Goal: Book appointment/travel/reservation

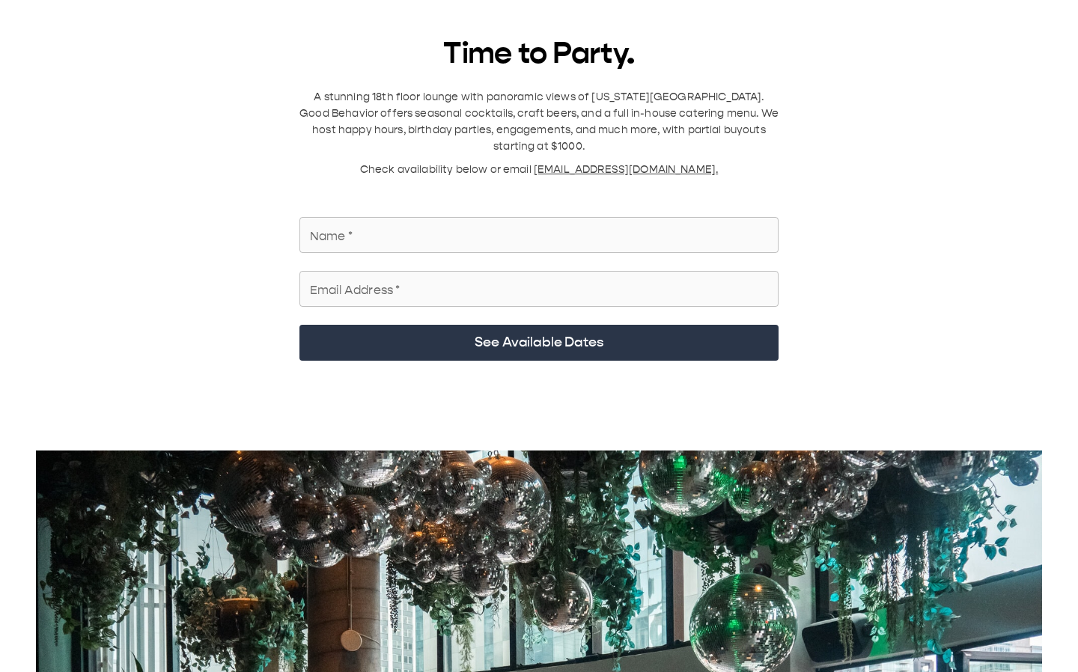
click at [398, 112] on input "Name   *" at bounding box center [539, 235] width 479 height 42
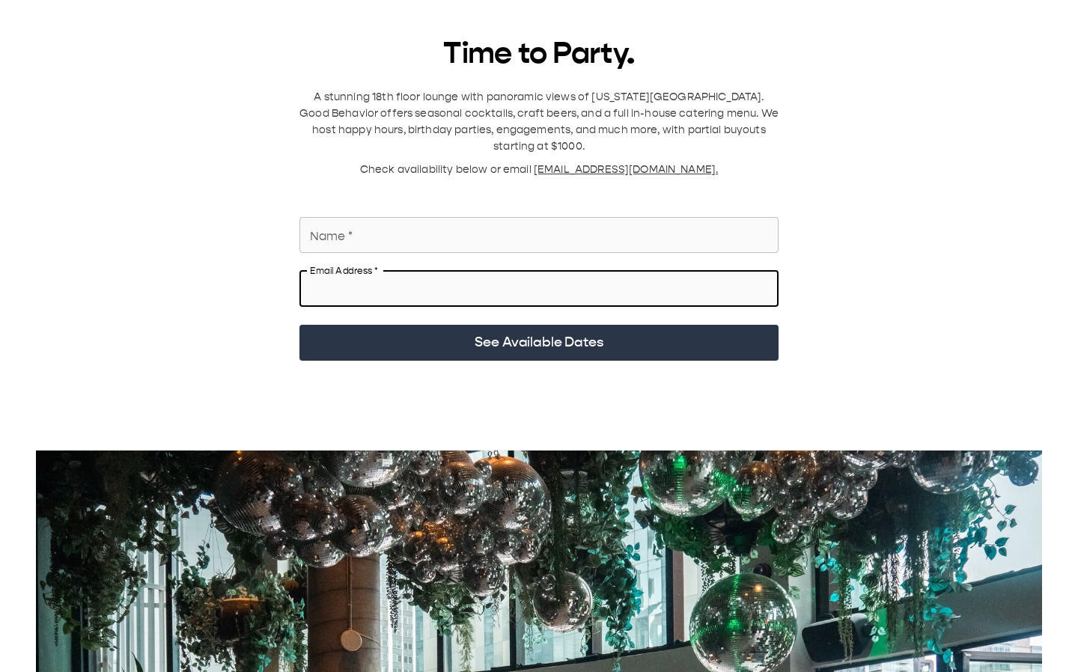
click at [589, 112] on input "Email Address   *" at bounding box center [539, 289] width 479 height 42
click at [546, 112] on input "Name   *" at bounding box center [539, 235] width 479 height 42
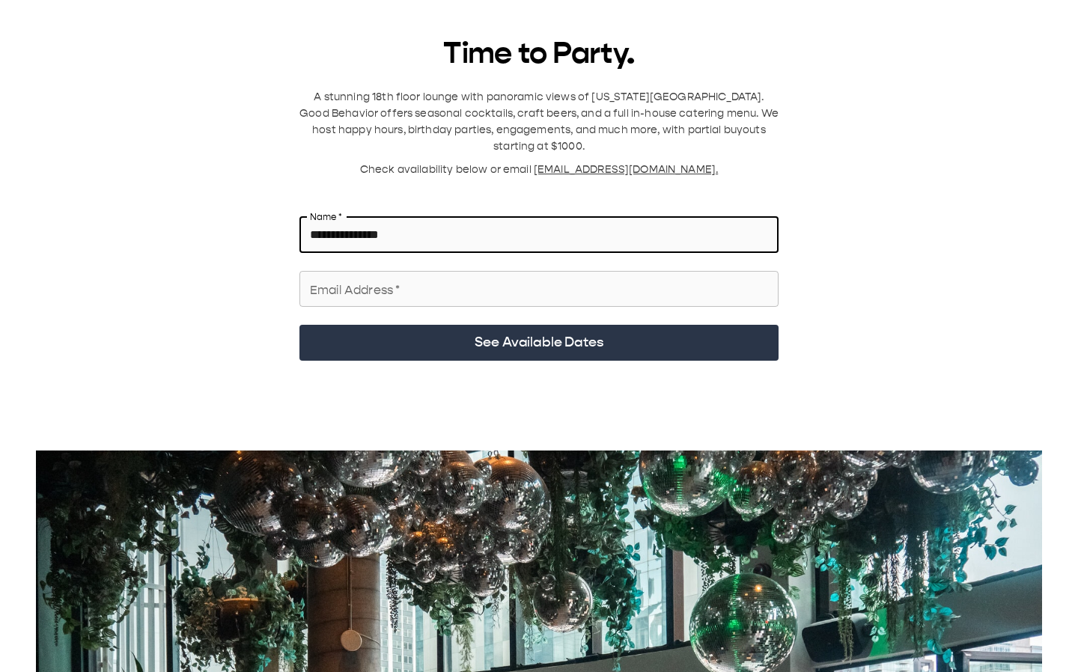
type input "**********"
click at [493, 112] on input "Email Address   *" at bounding box center [539, 289] width 479 height 42
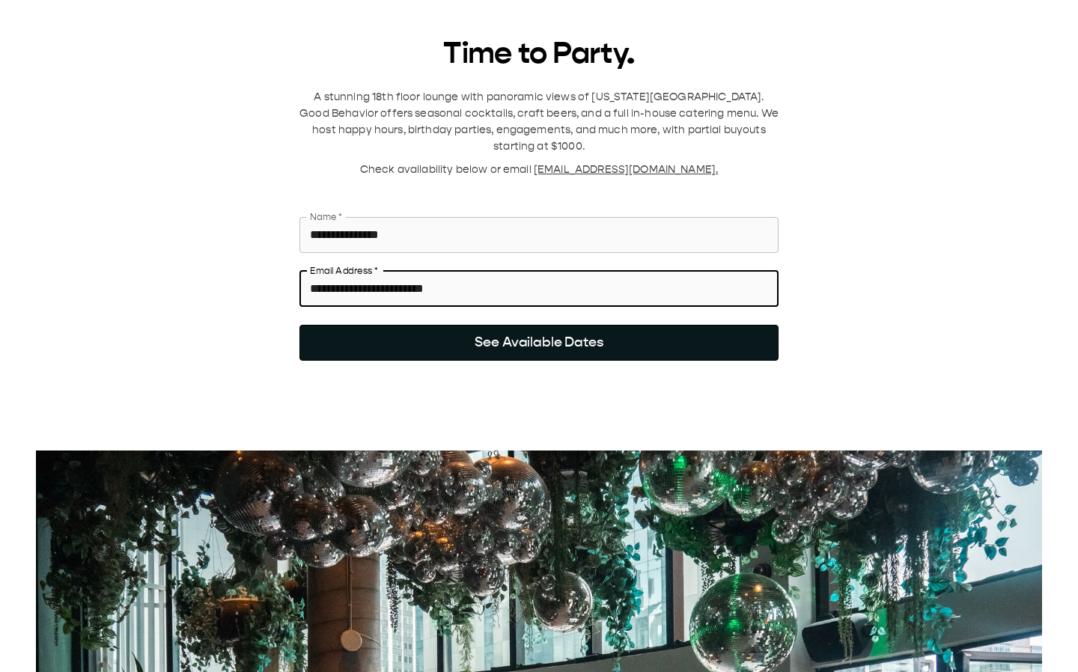
type input "**********"
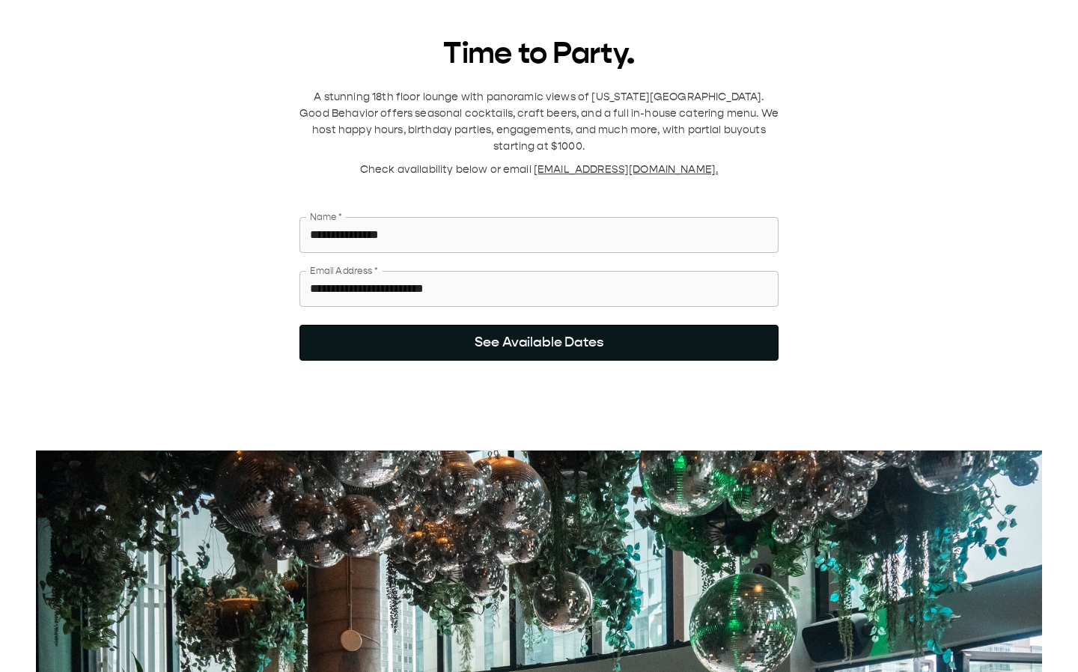
click at [512, 112] on button "See Available Dates" at bounding box center [539, 343] width 479 height 36
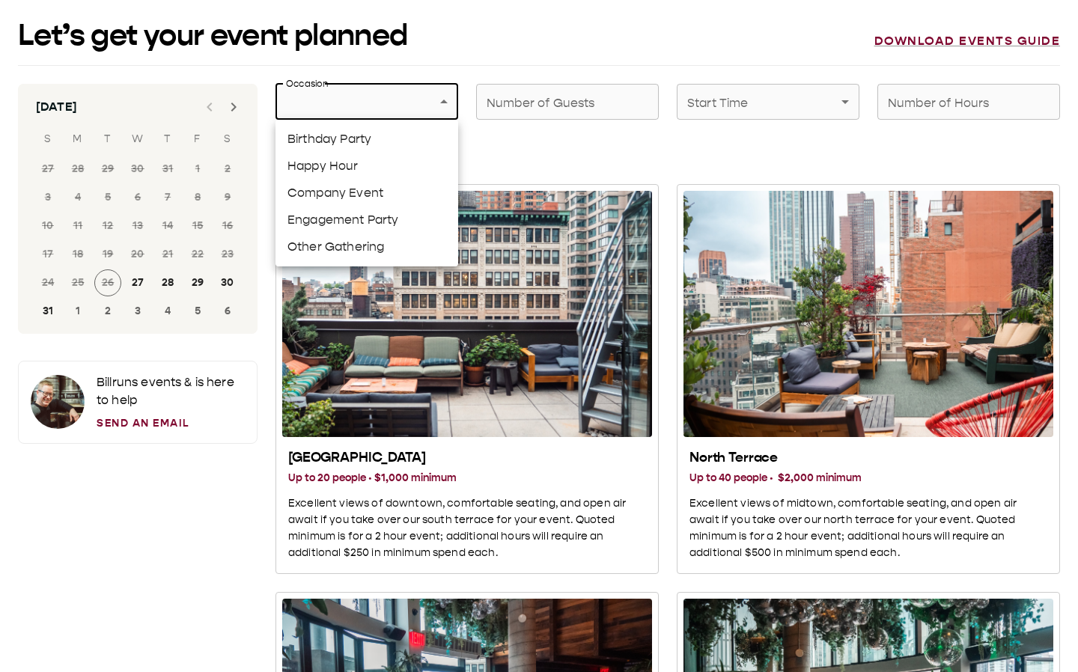
click at [349, 112] on li "Happy Hour" at bounding box center [367, 166] width 183 height 27
type input "**********"
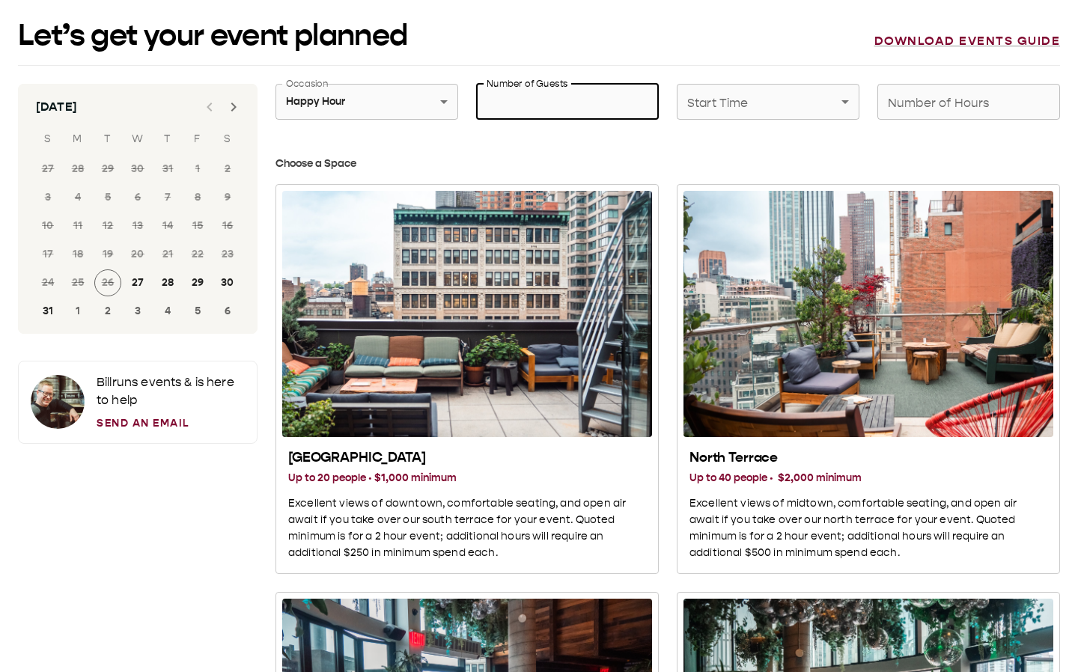
click at [518, 112] on input "Number of Guests" at bounding box center [567, 102] width 183 height 42
type input "**"
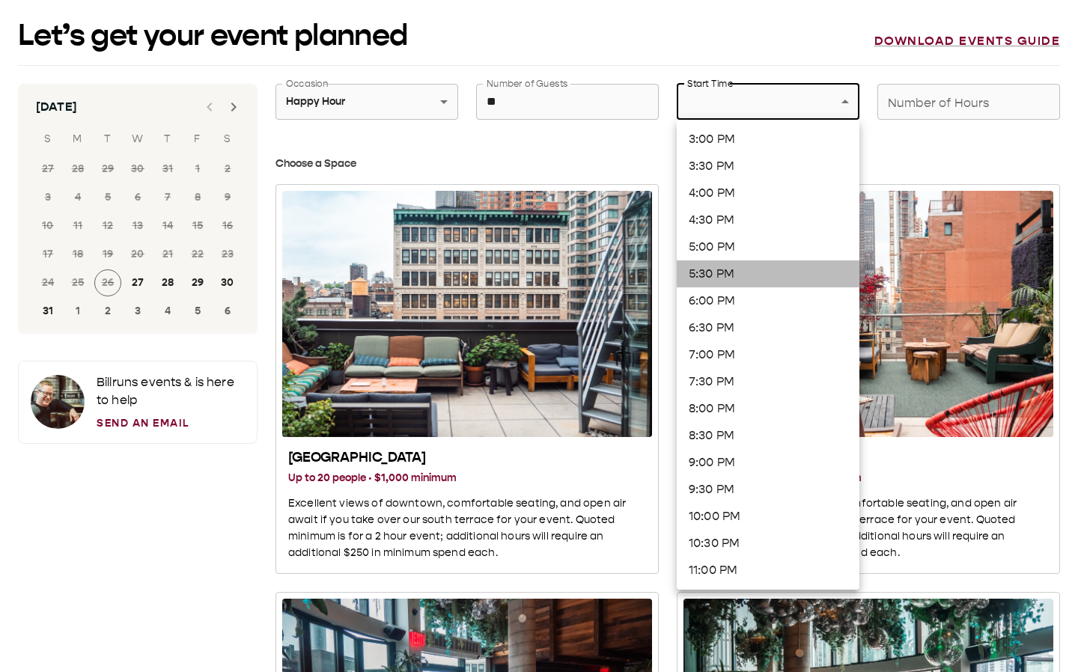
click at [723, 112] on li "5:30 PM" at bounding box center [768, 274] width 183 height 27
type input "*******"
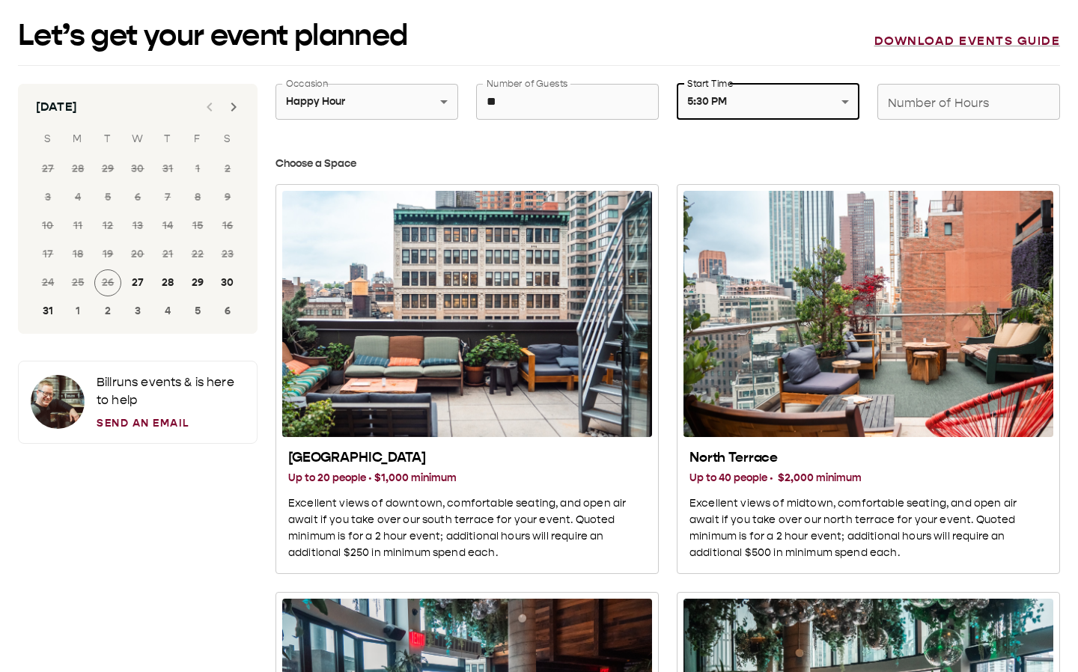
click at [920, 100] on input "Number of Hours" at bounding box center [969, 102] width 183 height 42
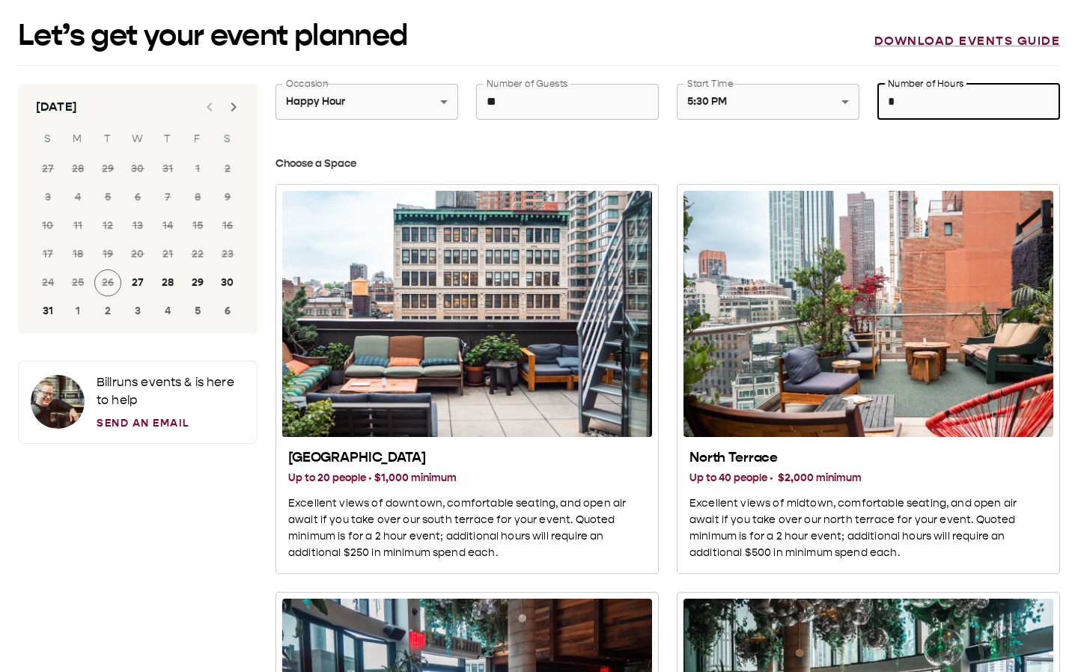
type input "*"
click at [810, 37] on div "Let’s get your event planned Download events guide" at bounding box center [539, 42] width 1042 height 48
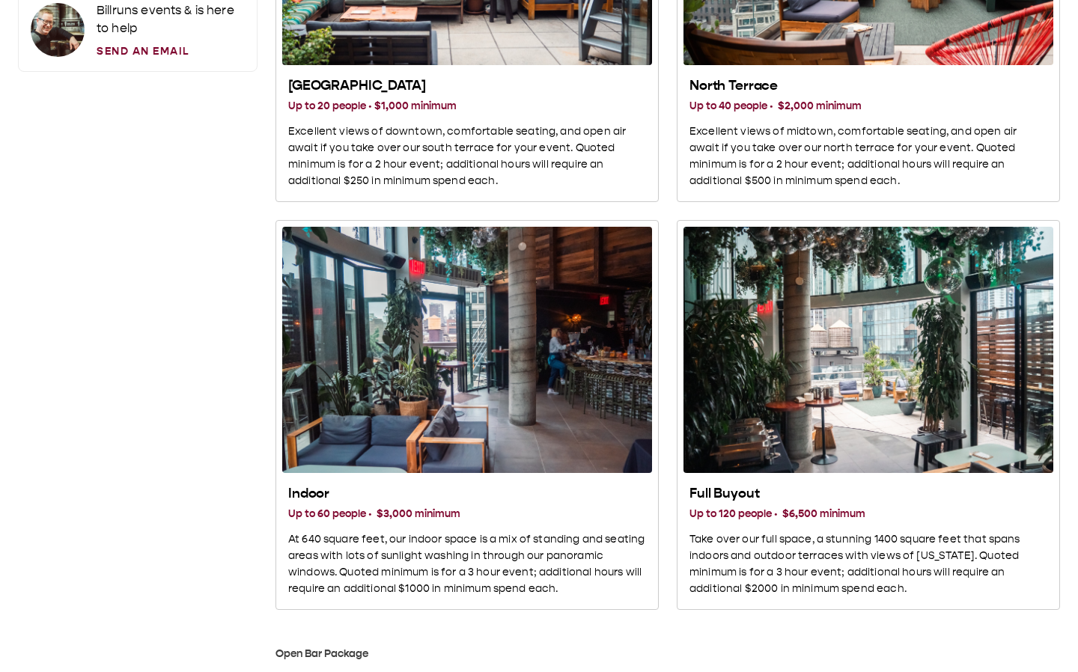
scroll to position [309, 0]
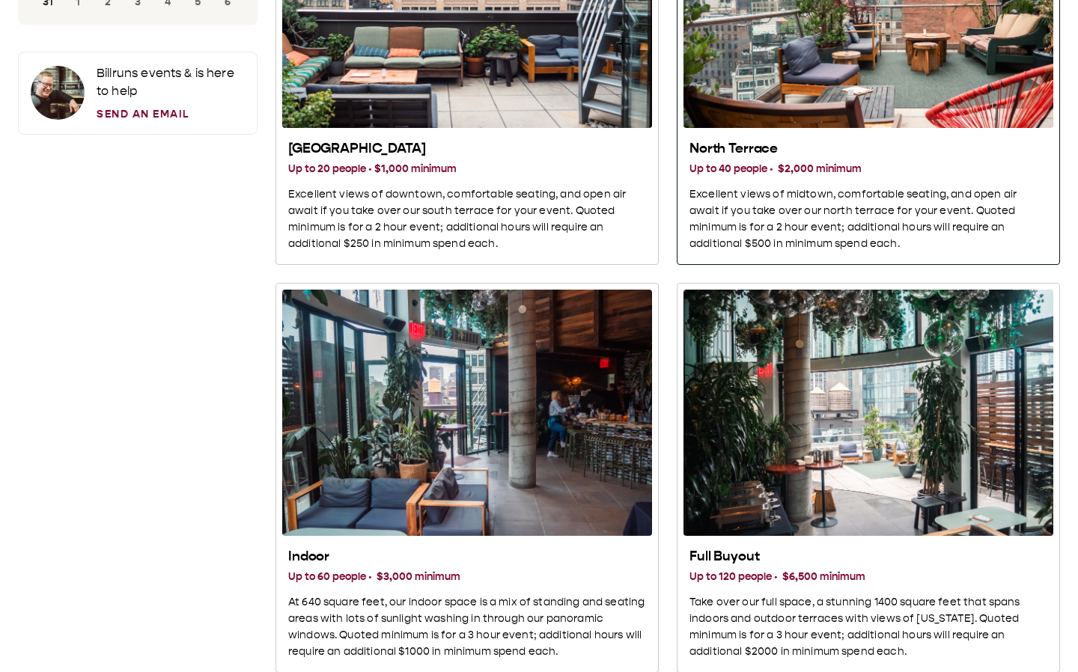
click at [735, 112] on h2 "North Terrace" at bounding box center [869, 149] width 358 height 18
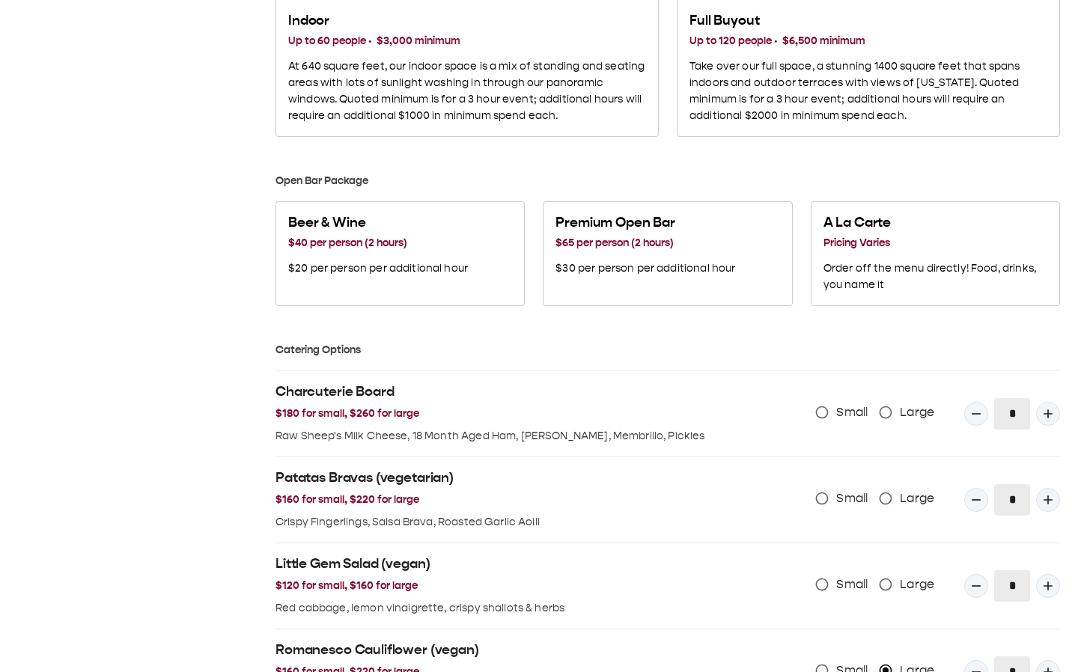
scroll to position [760, 0]
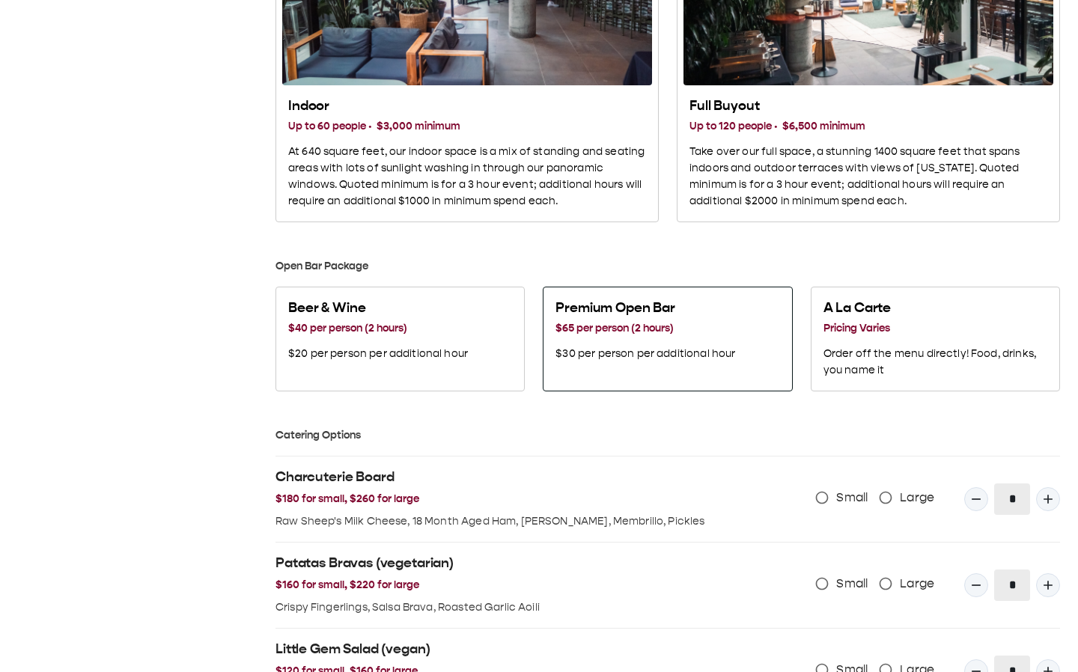
click at [604, 112] on h3 "$65 per person (2 hours)" at bounding box center [646, 329] width 180 height 16
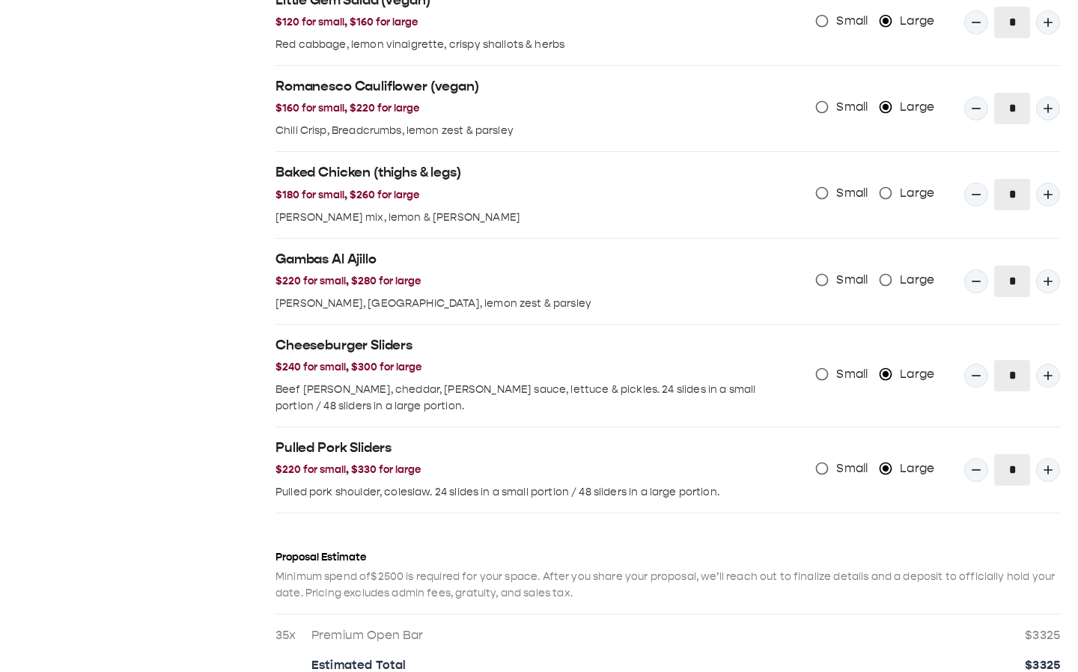
scroll to position [1429, 0]
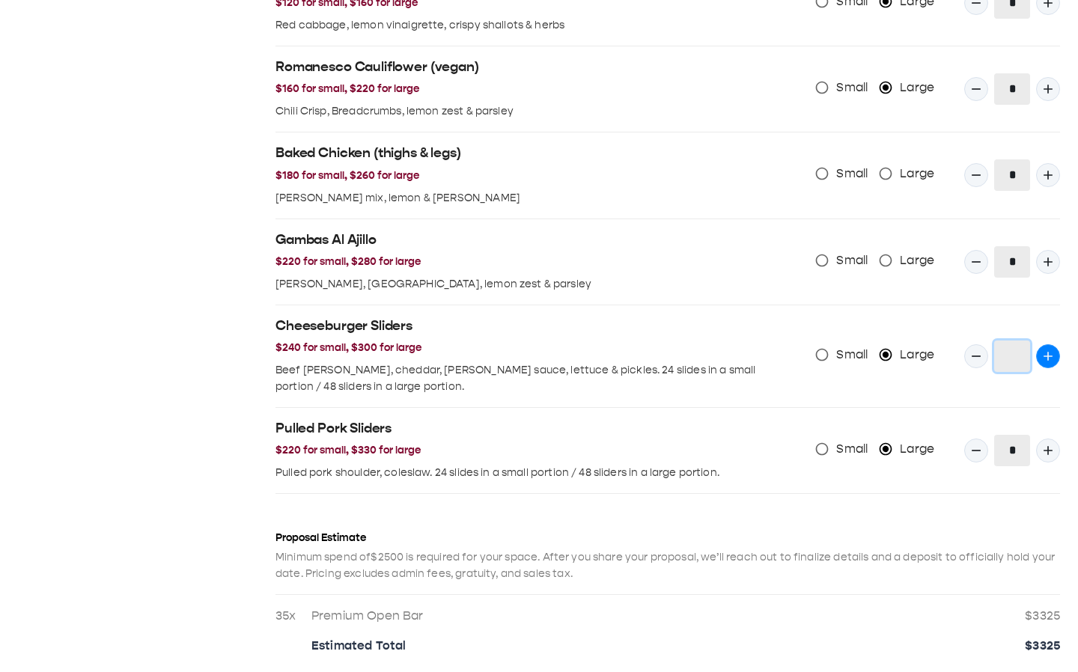
click at [1035, 112] on icon "Quantity Input" at bounding box center [1048, 356] width 15 height 15
type input "*"
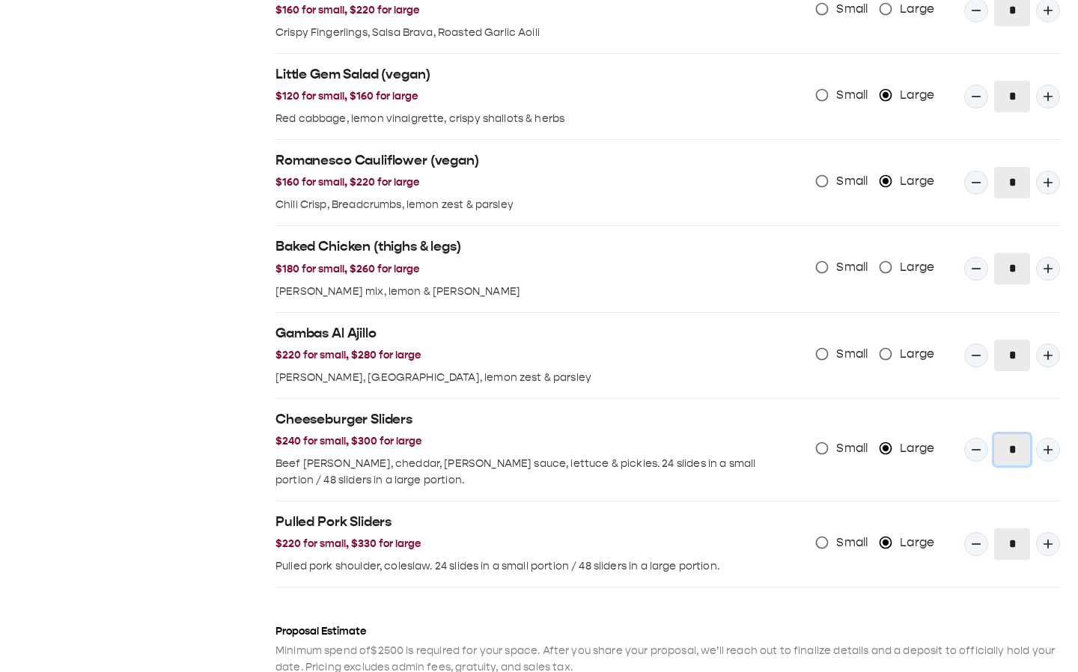
click at [1018, 112] on input "*" at bounding box center [1012, 449] width 36 height 31
type input "*"
click at [777, 112] on h2 "Gambas Al Ajillo" at bounding box center [535, 334] width 519 height 18
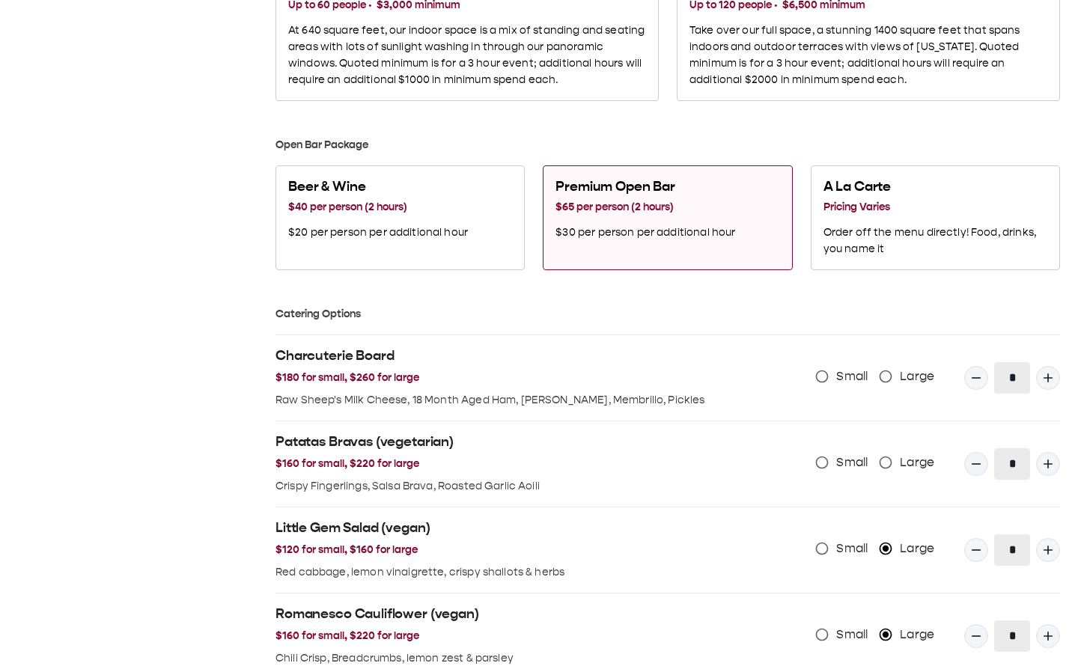
scroll to position [851, 0]
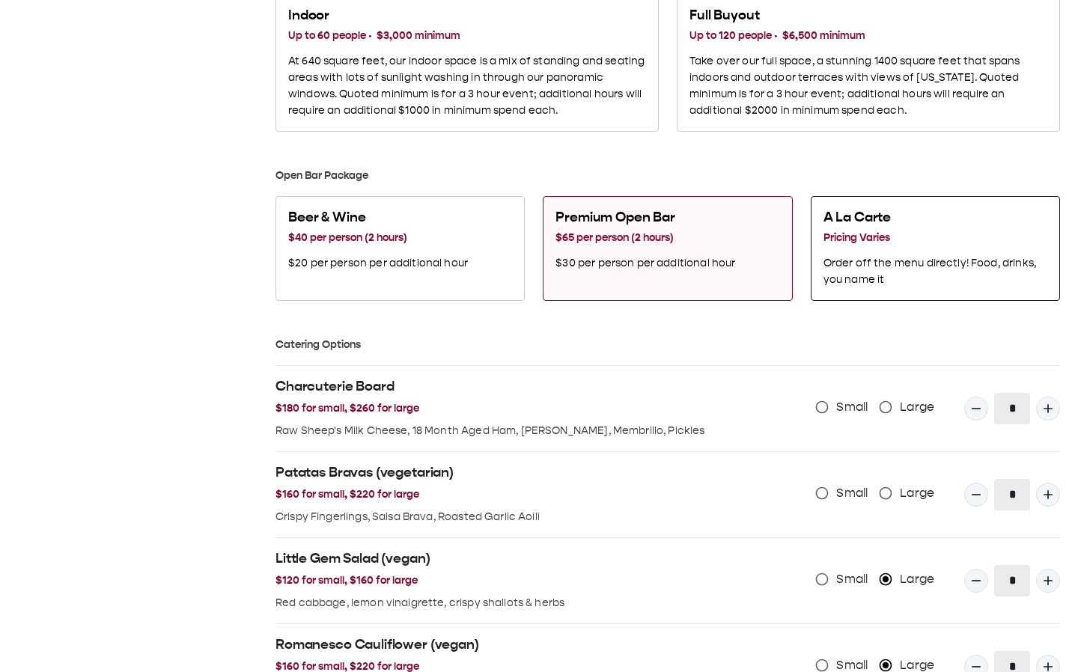
click at [888, 112] on p "Order off the menu directly! Food, drinks, you name it" at bounding box center [936, 271] width 224 height 33
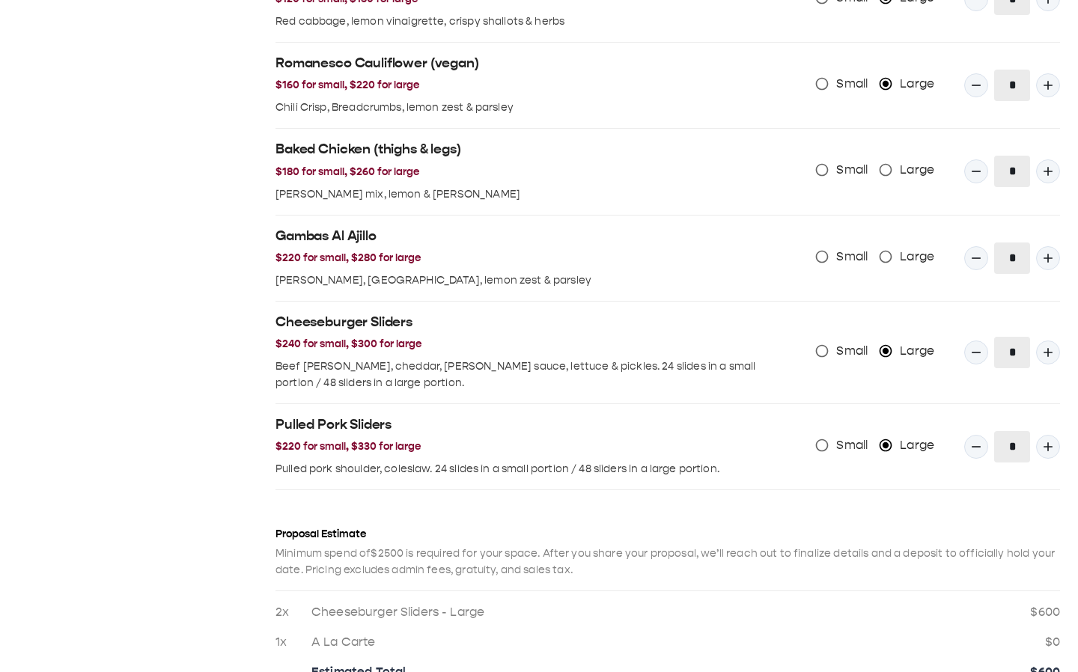
scroll to position [1406, 0]
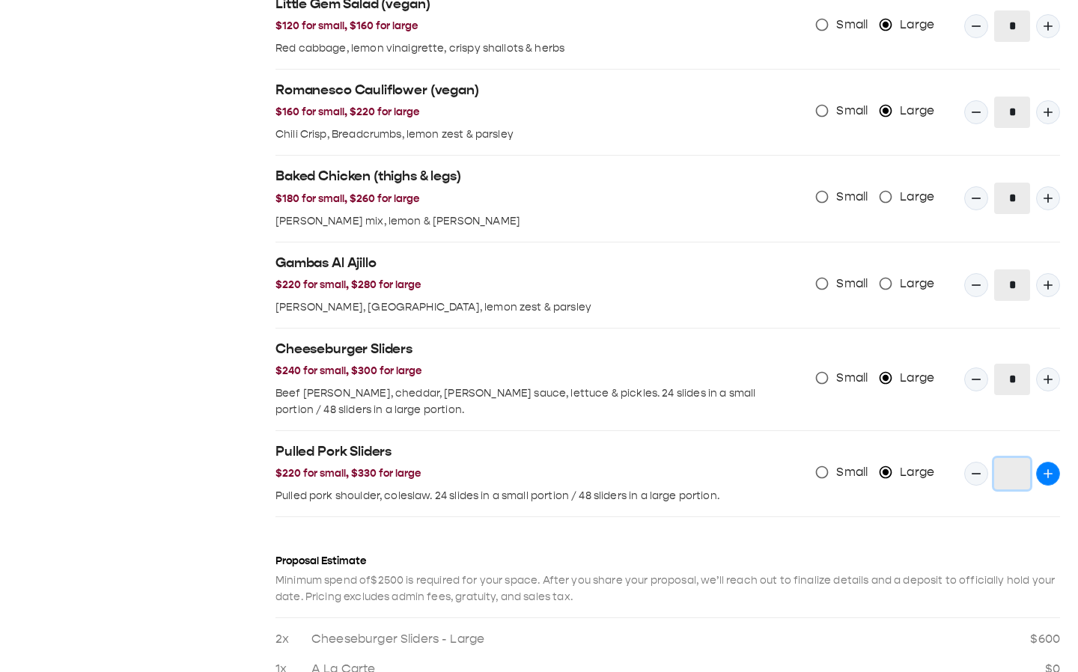
click at [1035, 112] on icon "Quantity Input" at bounding box center [1048, 474] width 15 height 15
click at [1035, 112] on button "Quantity Input" at bounding box center [1048, 474] width 24 height 24
type input "*"
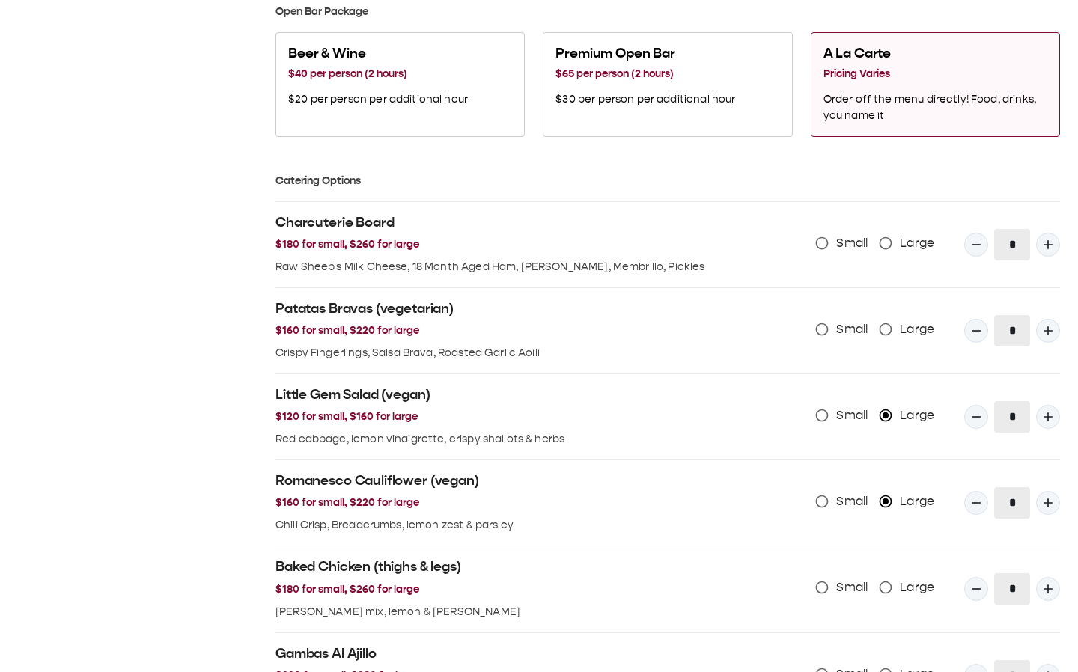
scroll to position [1081, 0]
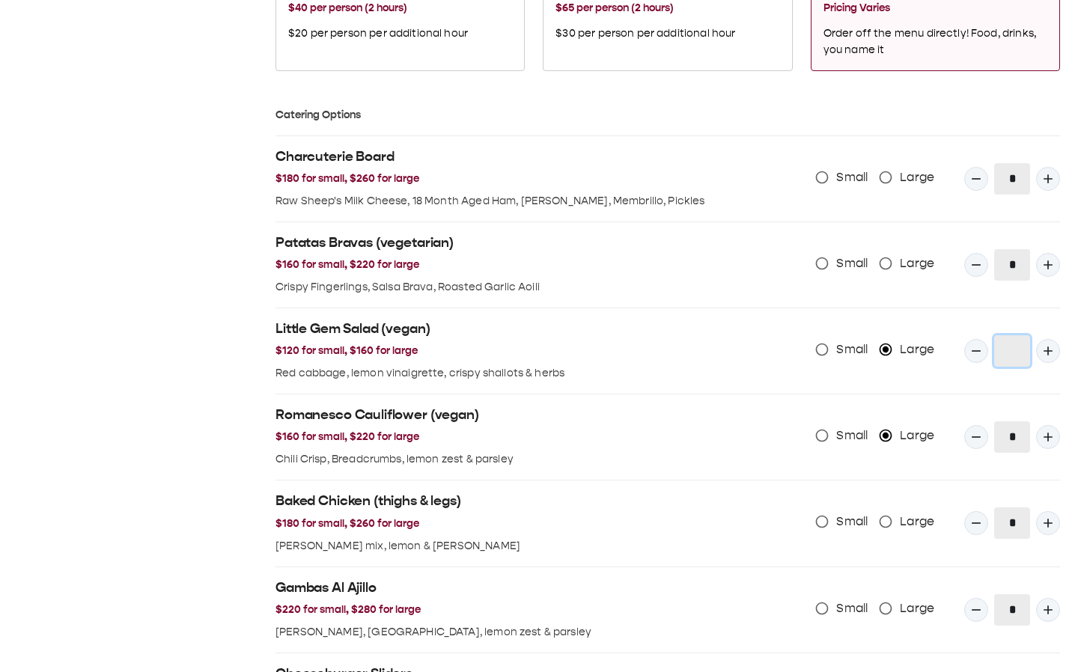
click at [1029, 112] on input "Quantity Input" at bounding box center [1012, 350] width 36 height 31
click at [1035, 112] on icon "Quantity Input" at bounding box center [1048, 351] width 15 height 15
type input "*"
click at [908, 112] on span "Large" at bounding box center [917, 264] width 34 height 18
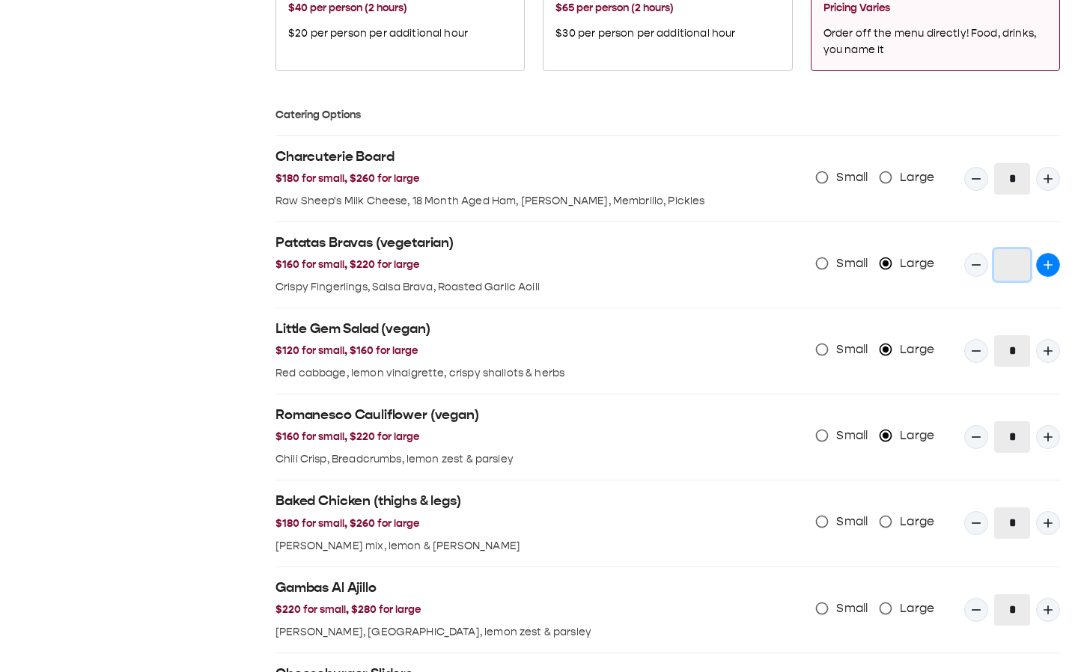
click at [1035, 112] on icon "Quantity Input" at bounding box center [1048, 265] width 15 height 15
type input "*"
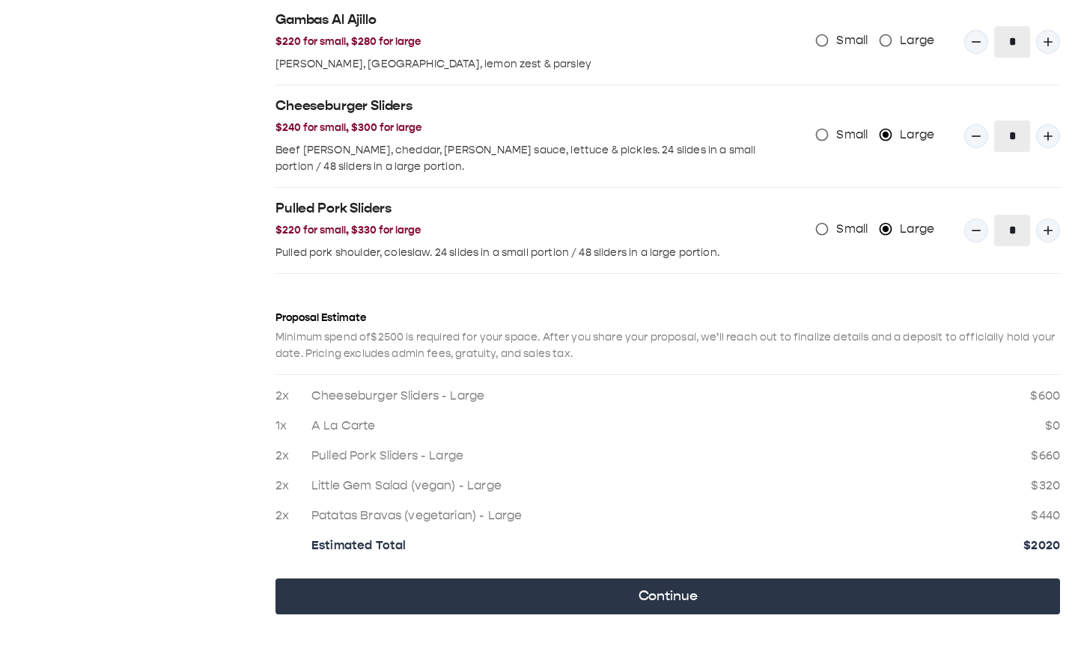
scroll to position [1671, 0]
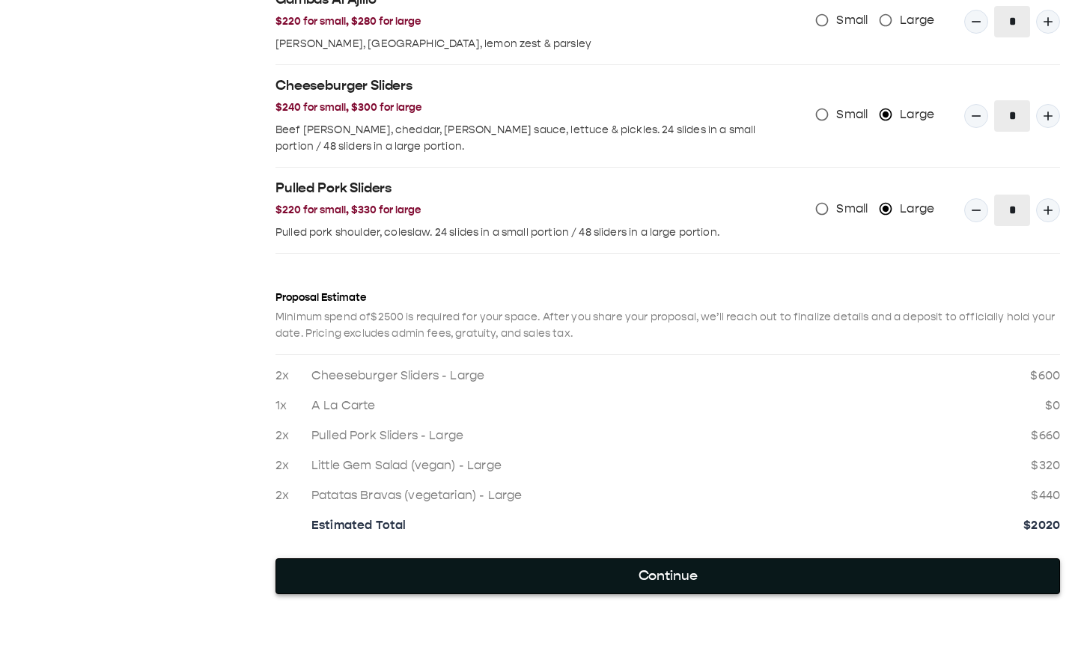
click at [650, 112] on button "Continue" at bounding box center [668, 577] width 785 height 36
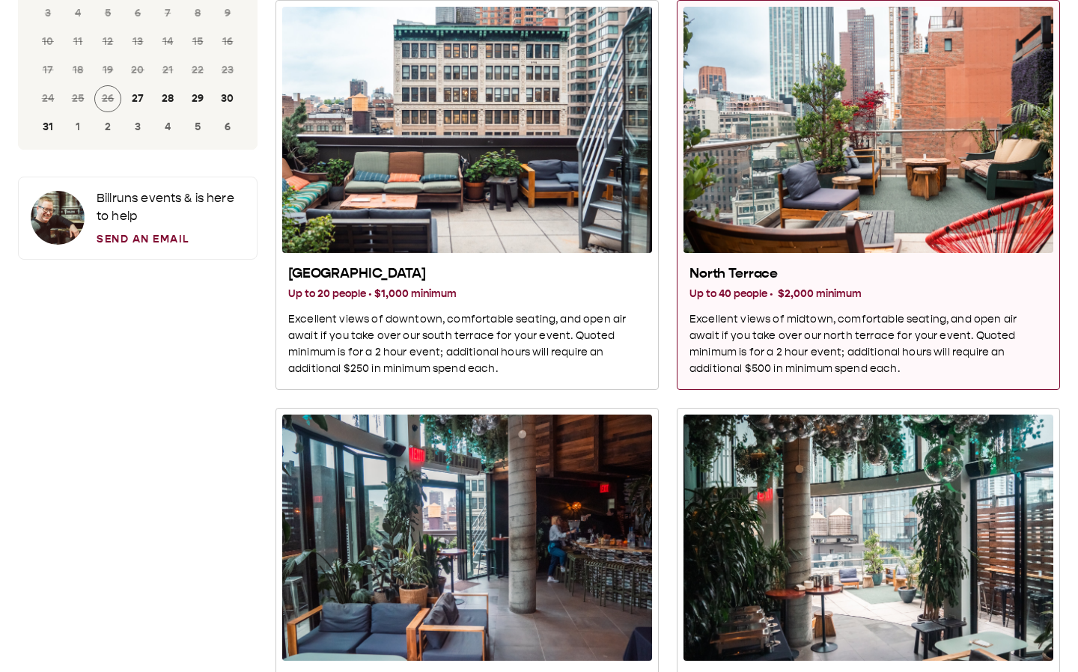
scroll to position [0, 0]
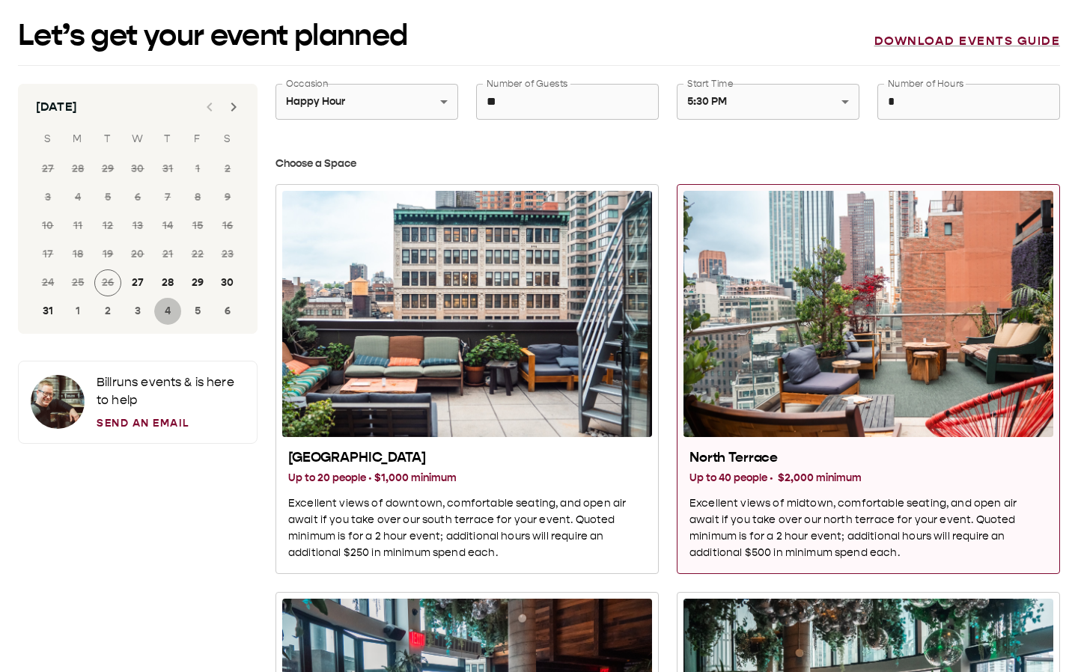
click at [169, 112] on button "4" at bounding box center [167, 311] width 27 height 27
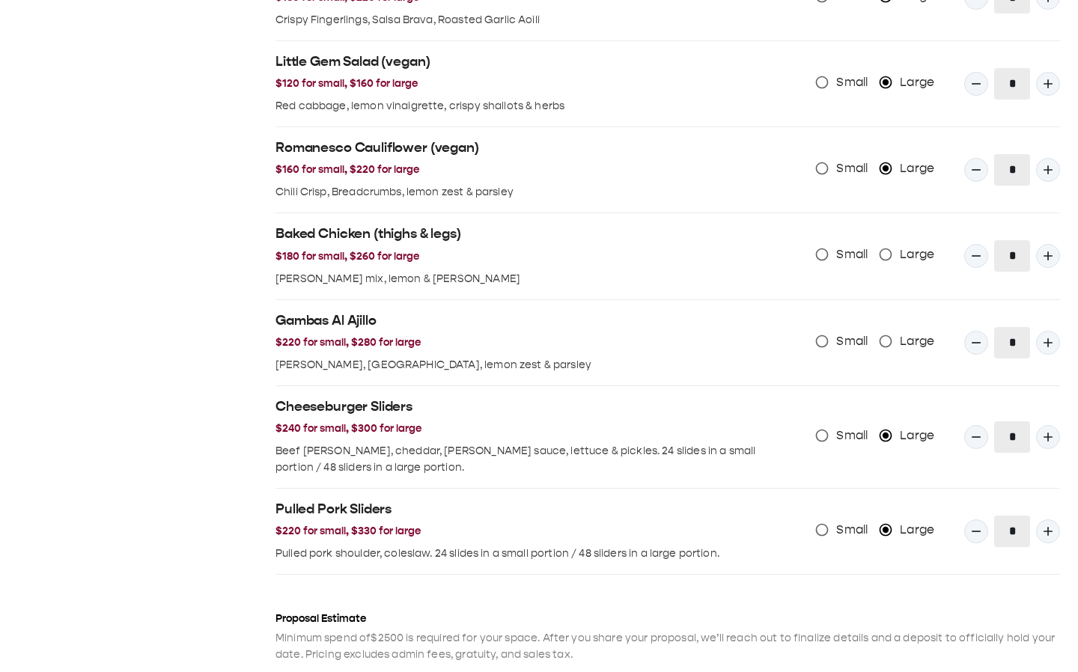
scroll to position [1671, 0]
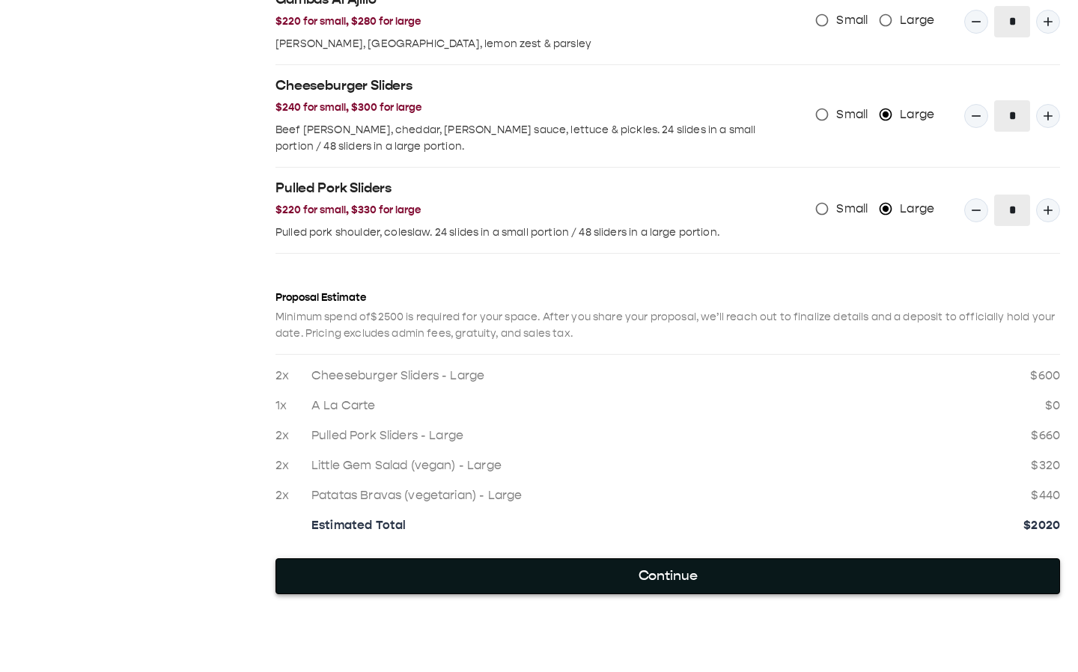
click at [638, 112] on button "Continue" at bounding box center [668, 577] width 785 height 36
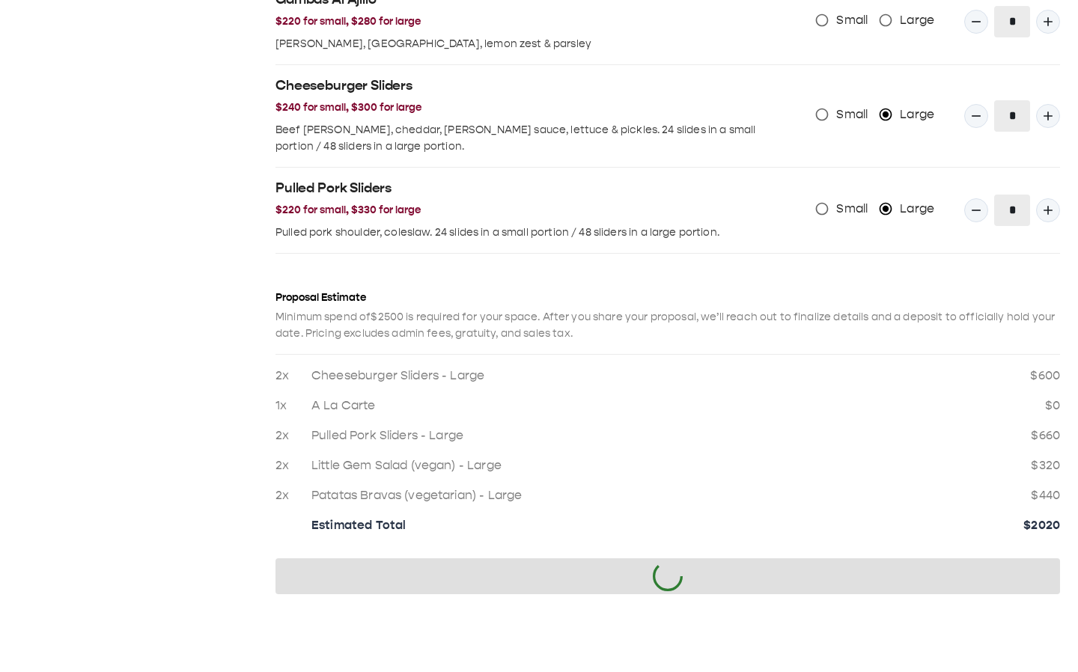
scroll to position [0, 0]
